Goal: Information Seeking & Learning: Learn about a topic

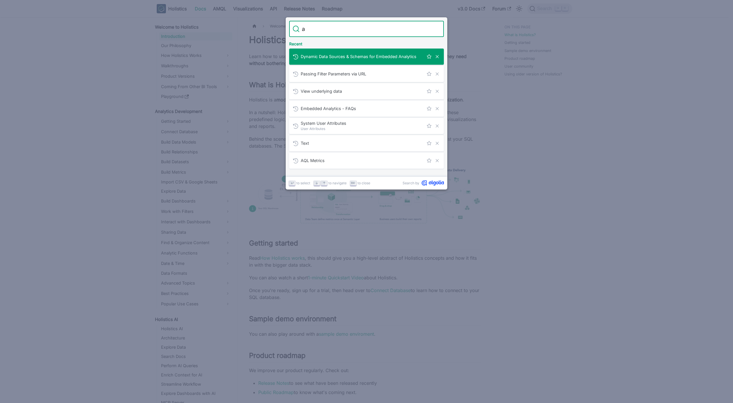
type input "ai"
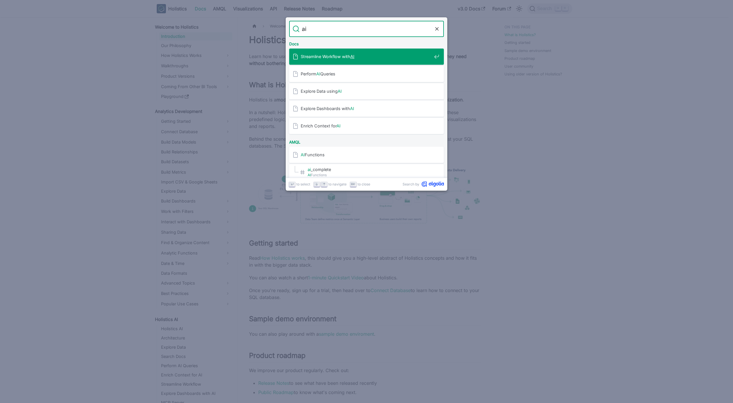
click at [330, 58] on span "Streamline Workflow with AI" at bounding box center [366, 56] width 131 height 5
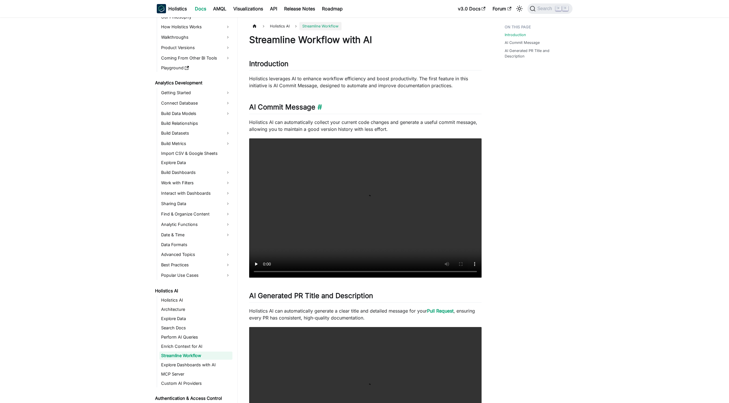
scroll to position [62, 0]
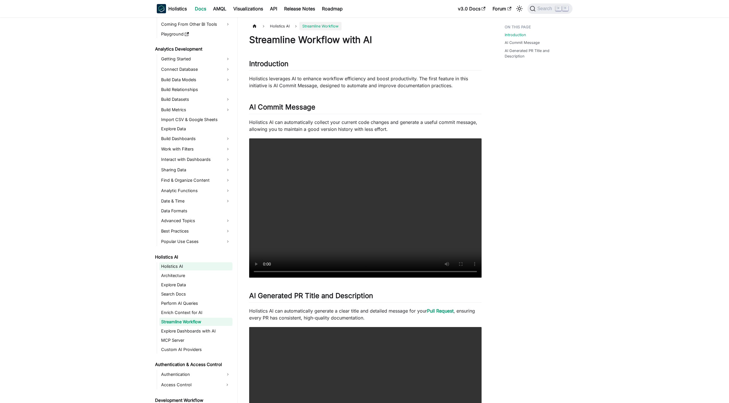
click at [188, 264] on link "Holistics AI" at bounding box center [195, 266] width 73 height 8
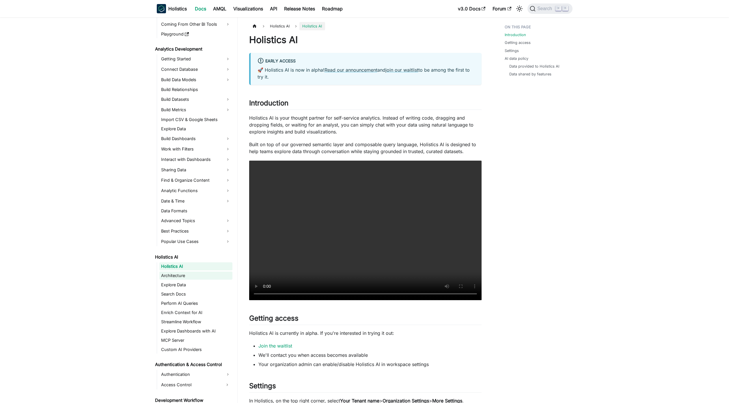
click at [191, 276] on link "Architecture" at bounding box center [195, 275] width 73 height 8
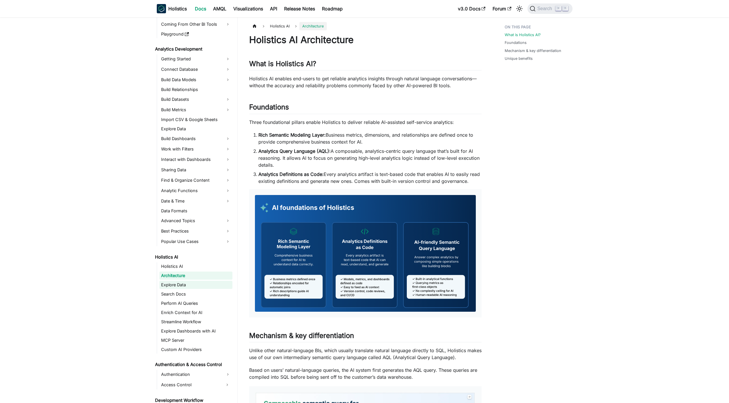
click at [201, 285] on link "Explore Data" at bounding box center [195, 285] width 73 height 8
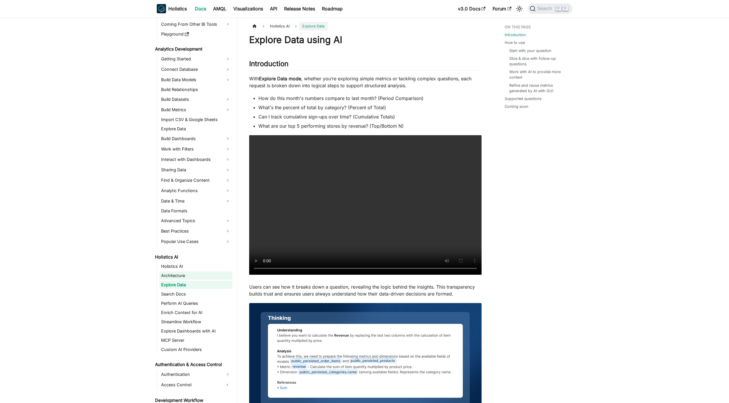
click at [189, 278] on link "Architecture" at bounding box center [195, 275] width 73 height 8
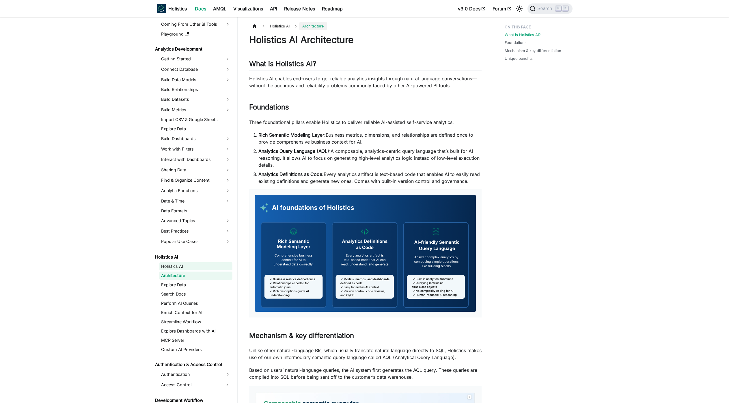
click at [190, 267] on link "Holistics AI" at bounding box center [195, 266] width 73 height 8
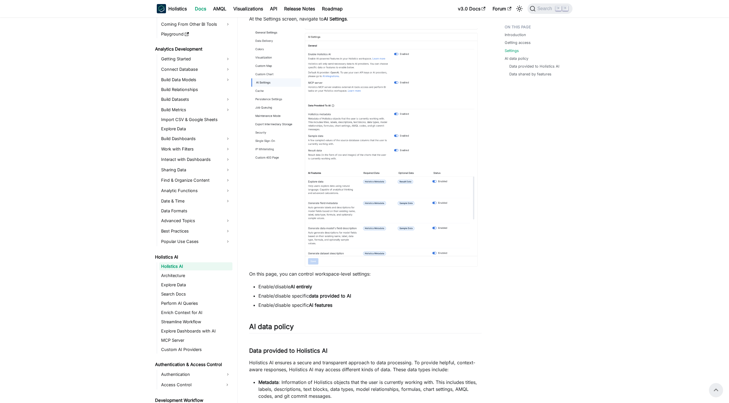
scroll to position [263, 0]
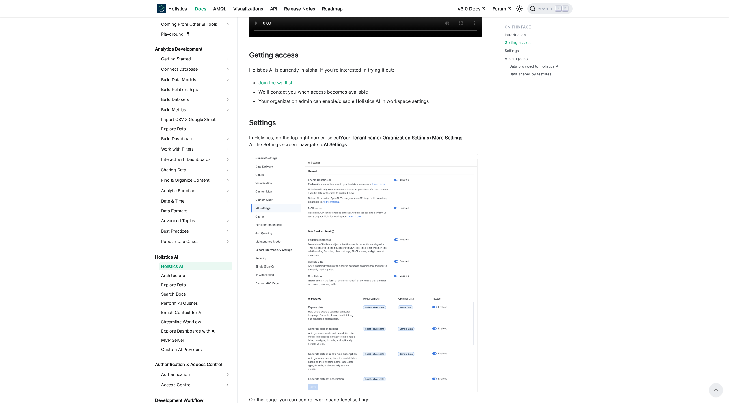
click at [330, 330] on img at bounding box center [365, 274] width 232 height 240
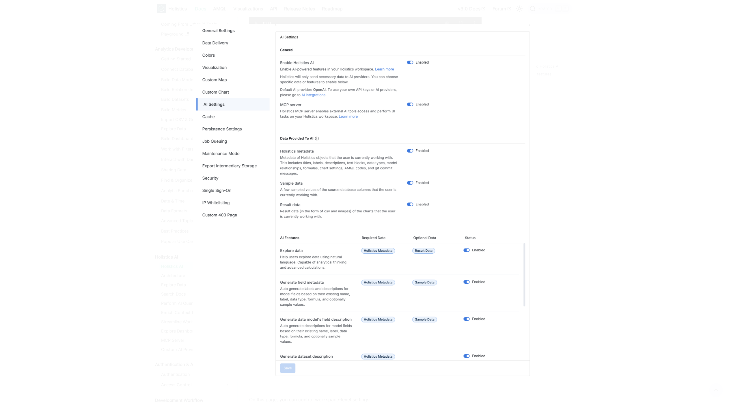
click at [614, 269] on div at bounding box center [364, 201] width 729 height 403
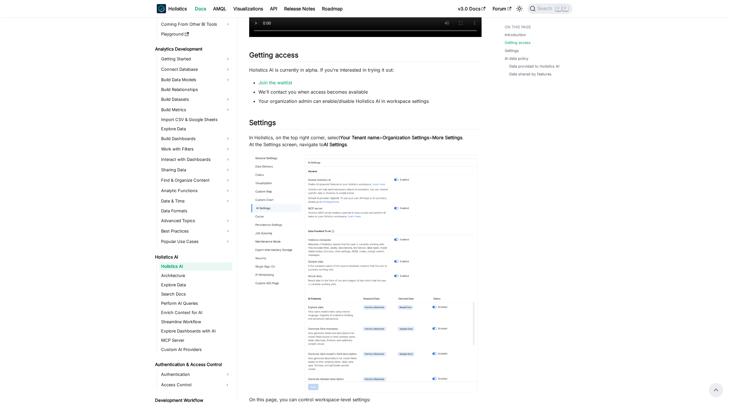
click at [358, 255] on img at bounding box center [365, 274] width 232 height 240
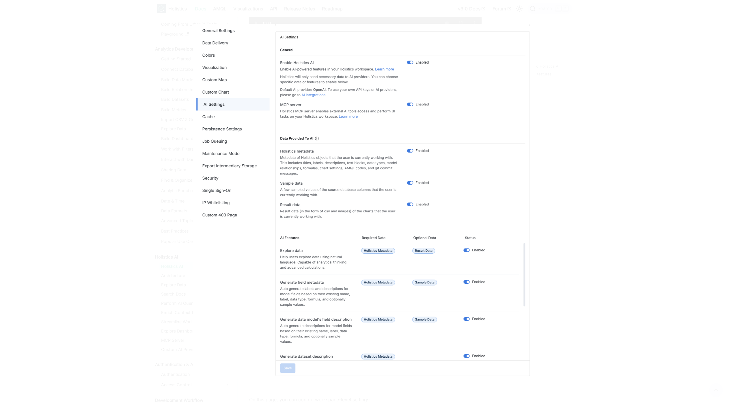
click at [642, 252] on div at bounding box center [364, 201] width 729 height 403
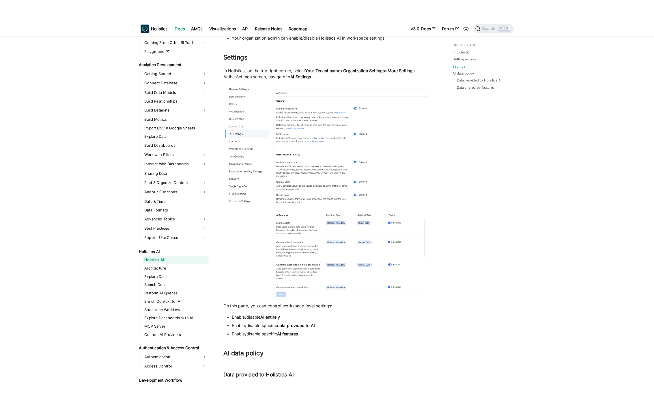
scroll to position [461, 0]
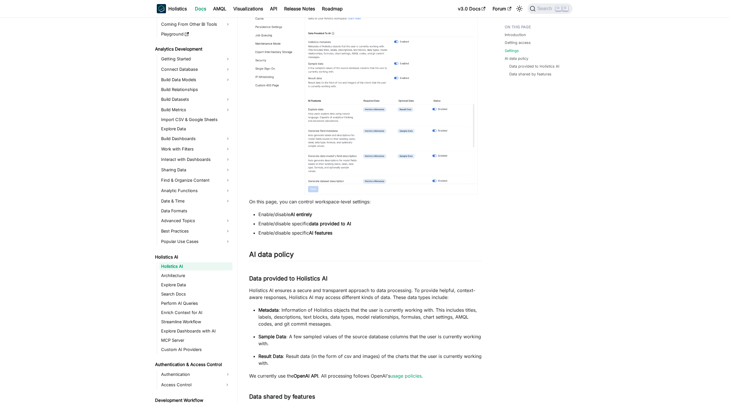
click at [391, 146] on img at bounding box center [365, 76] width 232 height 240
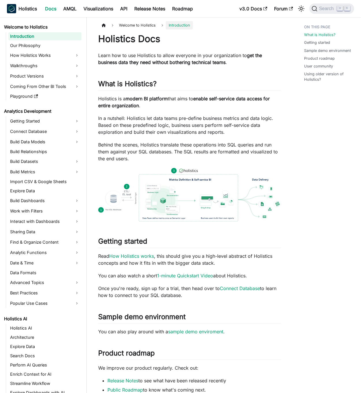
scroll to position [1, 0]
click at [38, 326] on link "Holistics AI" at bounding box center [44, 328] width 73 height 8
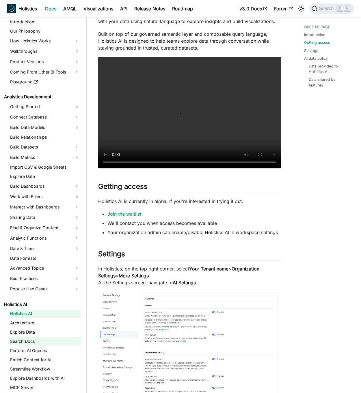
scroll to position [60, 0]
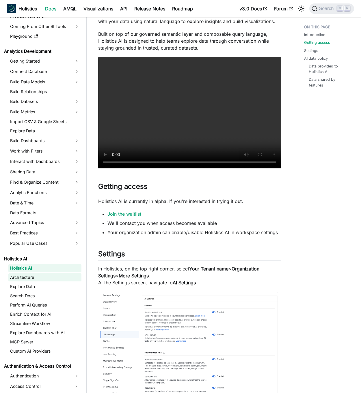
click at [44, 278] on link "Architecture" at bounding box center [44, 278] width 73 height 8
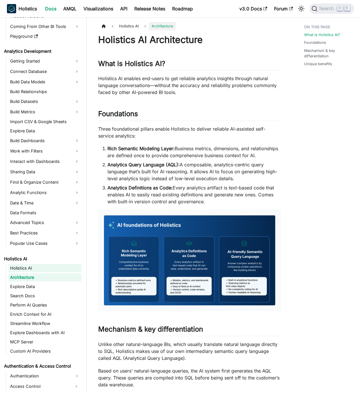
click at [51, 268] on link "Holistics AI" at bounding box center [44, 268] width 73 height 8
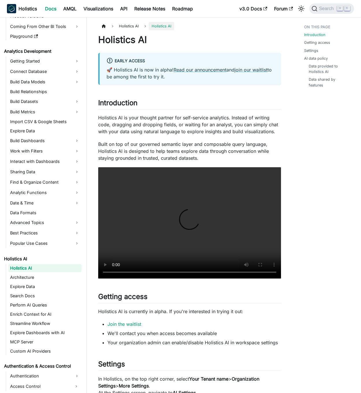
scroll to position [186, 0]
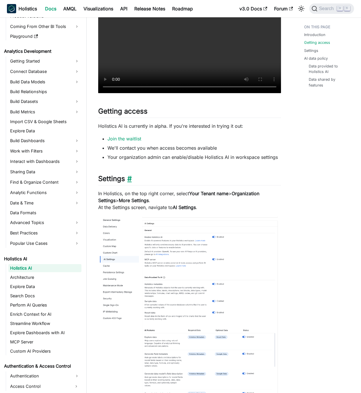
click at [129, 179] on link "​" at bounding box center [128, 179] width 7 height 8
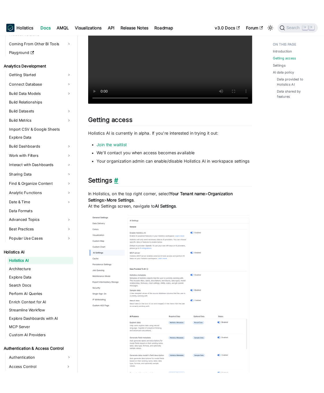
scroll to position [340, 0]
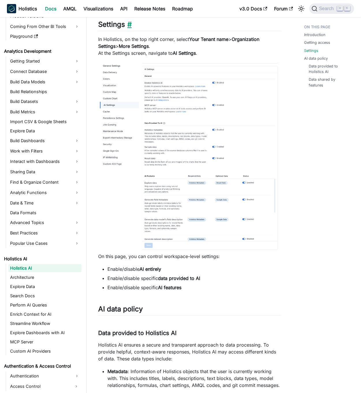
click at [128, 25] on link "​" at bounding box center [128, 24] width 7 height 8
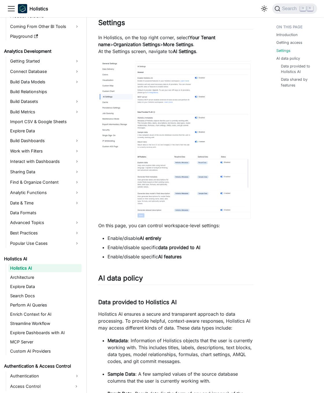
click at [168, 293] on div "Holistics AI Early Access 🚀 Holistics AI is now in alpha! Read our announcement…" at bounding box center [175, 203] width 155 height 1018
